Goal: Task Accomplishment & Management: Use online tool/utility

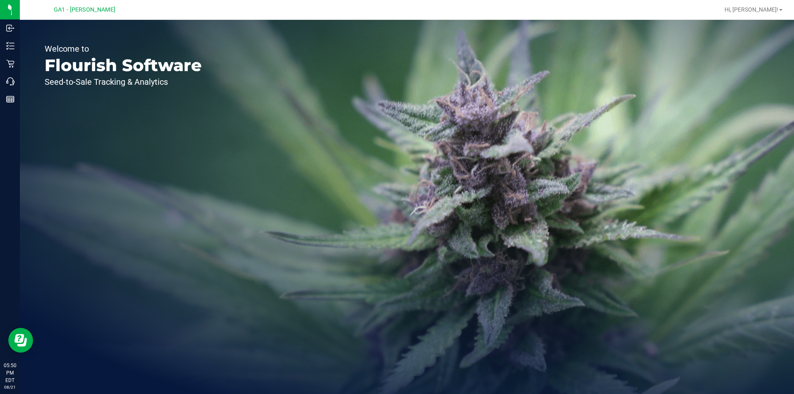
click at [224, 105] on div "Welcome to Flourish Software Seed-to-Sale Tracking & Analytics" at bounding box center [123, 207] width 207 height 374
drag, startPoint x: 77, startPoint y: 134, endPoint x: 62, endPoint y: 110, distance: 27.6
click at [76, 134] on div "Welcome to Flourish Software Seed-to-Sale Tracking & Analytics" at bounding box center [123, 207] width 207 height 374
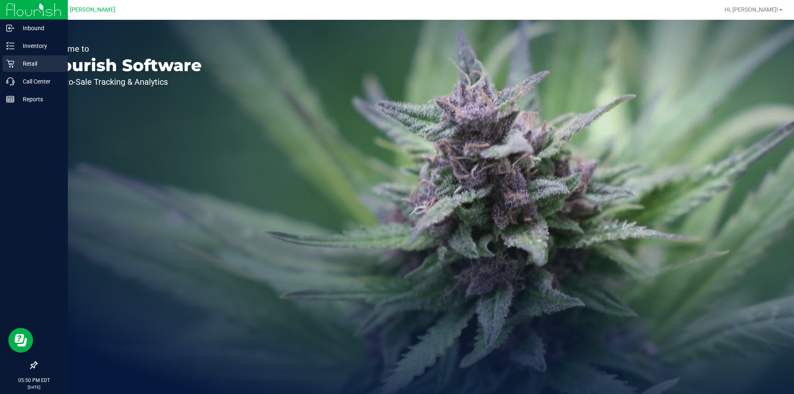
click at [19, 64] on p "Retail" at bounding box center [39, 64] width 50 height 10
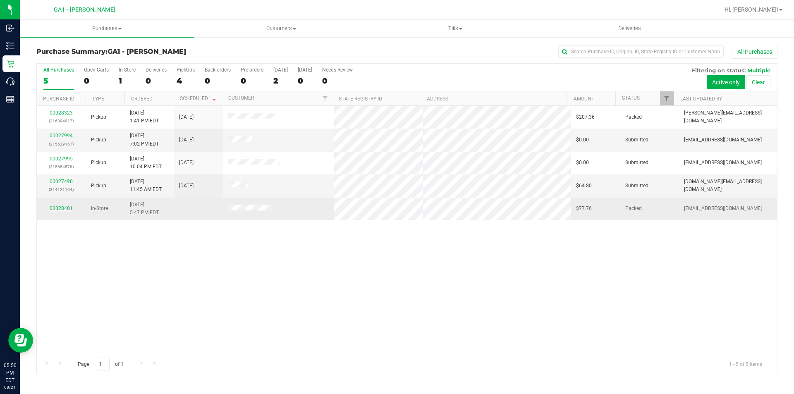
click at [59, 207] on link "00028401" at bounding box center [61, 208] width 23 height 6
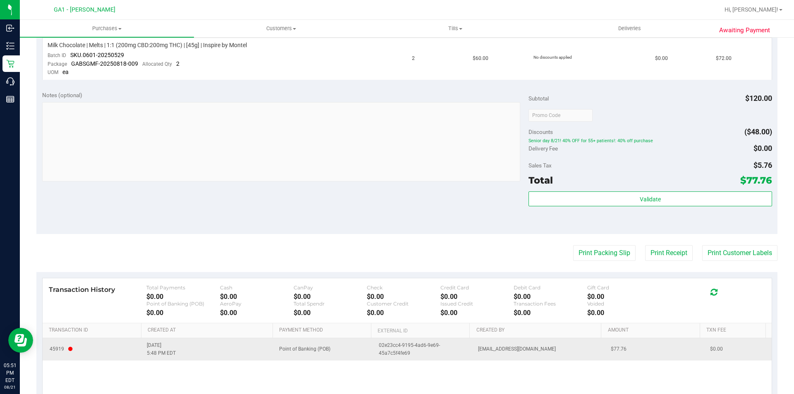
scroll to position [273, 0]
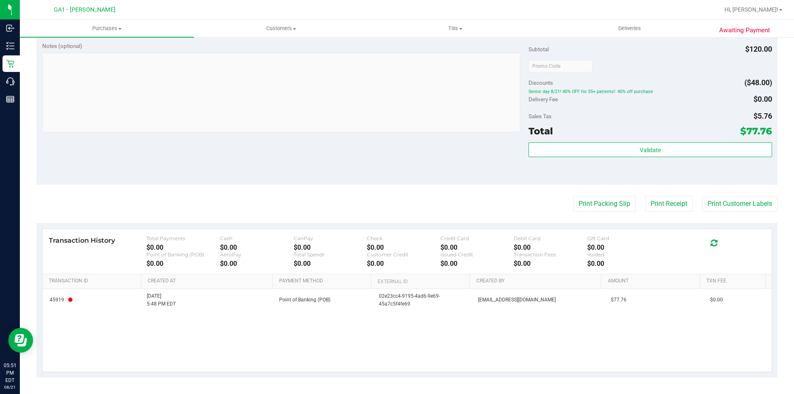
click at [484, 346] on div "45919 [DATE] 5:48 PM EDT Point of Banking (POB) 02e23cc4-9195-4ad6-9e69-45a7c5f…" at bounding box center [407, 330] width 729 height 83
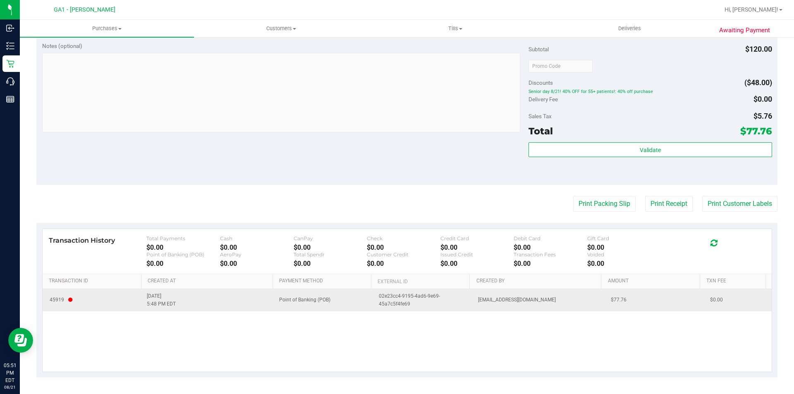
drag, startPoint x: 468, startPoint y: 306, endPoint x: 477, endPoint y: 306, distance: 9.1
click at [477, 306] on td "[EMAIL_ADDRESS][DOMAIN_NAME]" at bounding box center [539, 300] width 133 height 22
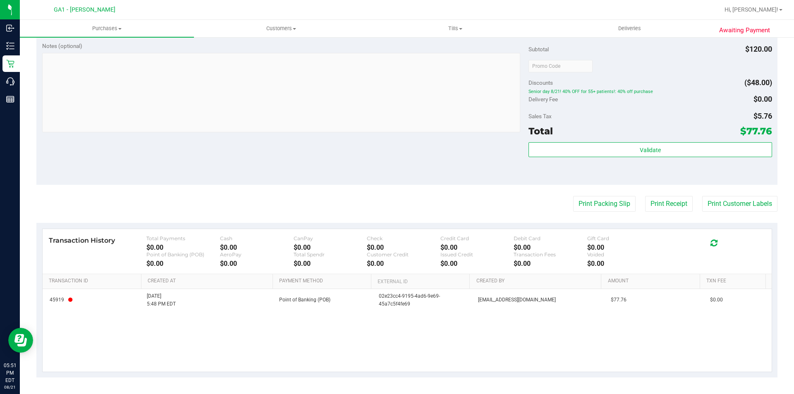
click at [469, 333] on div "45919 [DATE] 5:48 PM EDT Point of Banking (POB) 02e23cc4-9195-4ad6-9e69-45a7c5f…" at bounding box center [407, 330] width 729 height 83
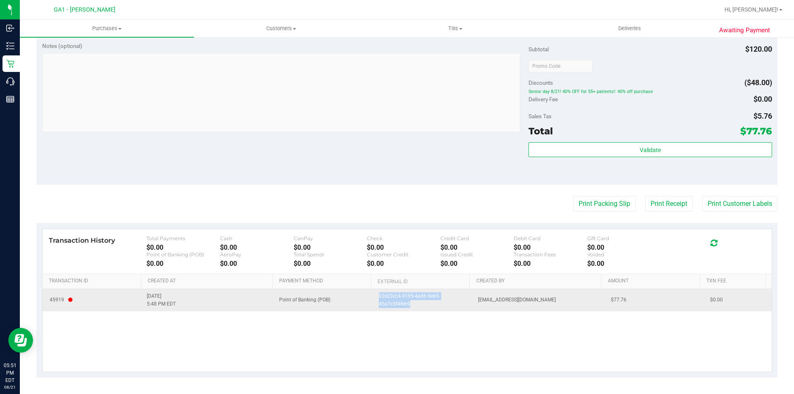
drag, startPoint x: 373, startPoint y: 293, endPoint x: 439, endPoint y: 304, distance: 67.0
click at [439, 304] on td "02e23cc4-9195-4ad6-9e69-45a7c5f4fe69" at bounding box center [423, 300] width 99 height 22
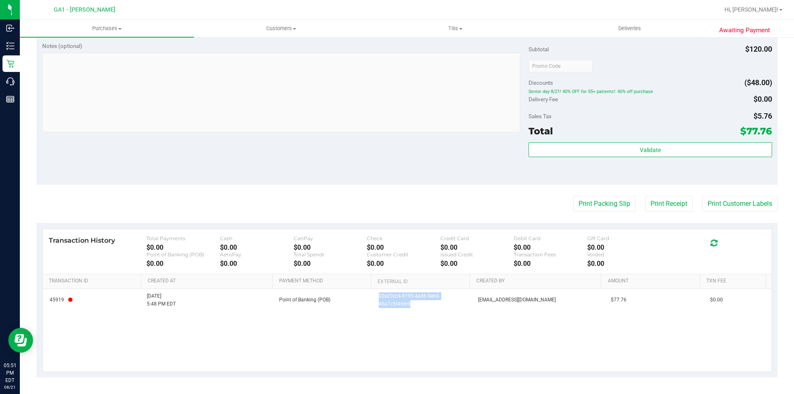
copy span "02e23cc4-9195-4ad6-9e69-45a7c5f4fe69"
click at [132, 325] on div "45919 [DATE] 5:48 PM EDT Point of Banking (POB) 02e23cc4-9195-4ad6-9e69-45a7c5f…" at bounding box center [407, 330] width 729 height 83
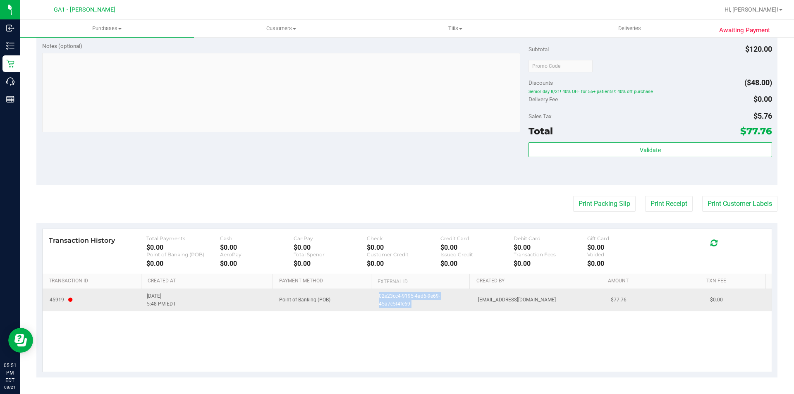
drag, startPoint x: 373, startPoint y: 293, endPoint x: 471, endPoint y: 309, distance: 99.7
click at [471, 309] on tr "45919 [DATE] 5:48 PM EDT Point of Banking (POB) 02e23cc4-9195-4ad6-9e69-45a7c5f…" at bounding box center [407, 300] width 729 height 22
copy span "02e23cc4-9195-4ad6-9e69-45a7c5f4fe69"
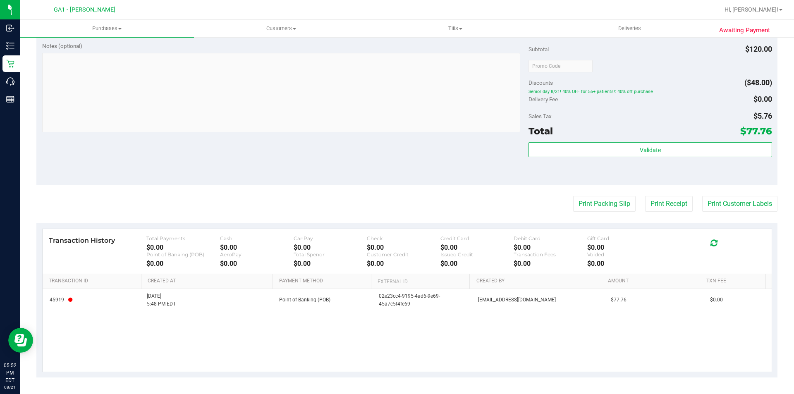
click at [309, 357] on div "45919 [DATE] 5:48 PM EDT Point of Banking (POB) 02e23cc4-9195-4ad6-9e69-45a7c5f…" at bounding box center [407, 330] width 729 height 83
click at [302, 349] on div "45919 [DATE] 5:48 PM EDT Point of Banking (POB) 02e23cc4-9195-4ad6-9e69-45a7c5f…" at bounding box center [407, 330] width 729 height 83
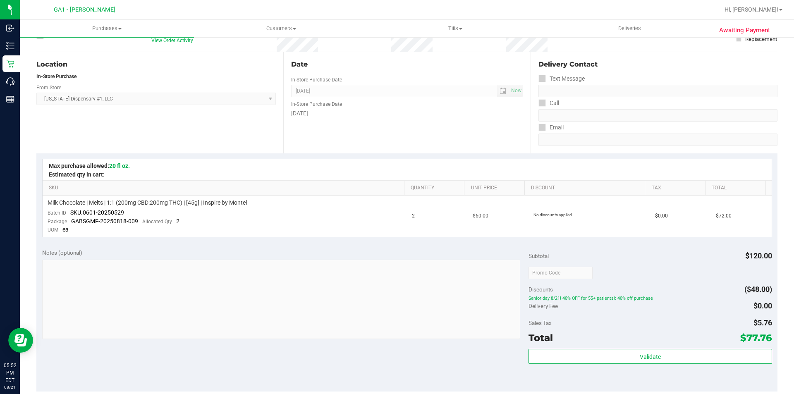
scroll to position [0, 0]
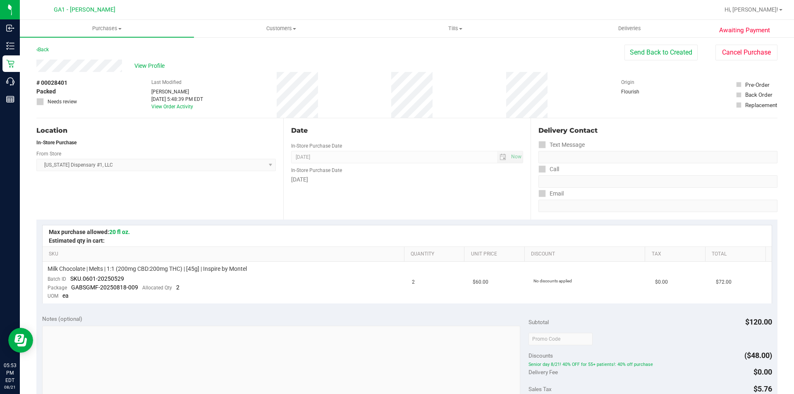
click at [558, 69] on div "View Profile" at bounding box center [330, 66] width 588 height 12
click at [511, 48] on div "Back Send Back to Created Cancel Purchase" at bounding box center [406, 52] width 741 height 15
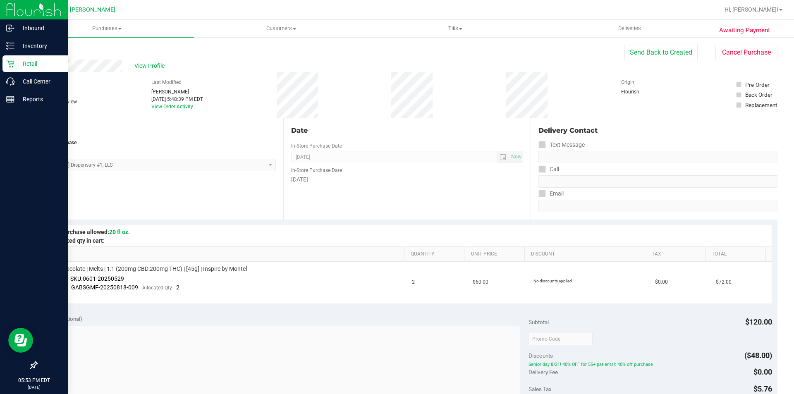
click at [23, 56] on div "Retail" at bounding box center [34, 63] width 65 height 17
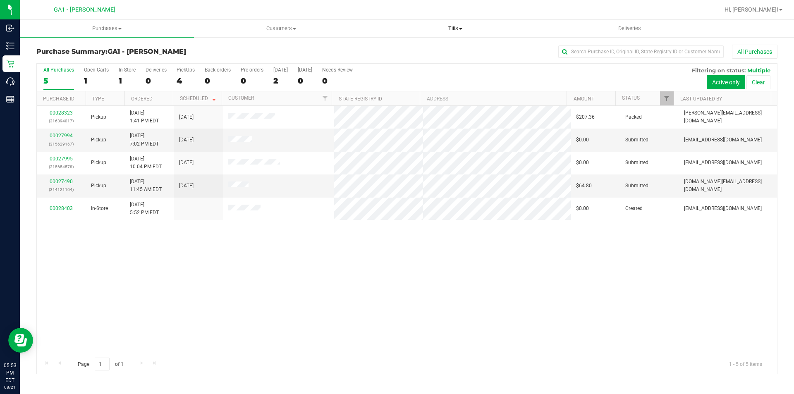
click at [464, 24] on uib-tab-heading "Tills Manage tills Reconcile e-payments" at bounding box center [454, 28] width 173 height 17
click at [402, 53] on span "Manage tills" at bounding box center [396, 49] width 56 height 7
